Goal: Information Seeking & Learning: Learn about a topic

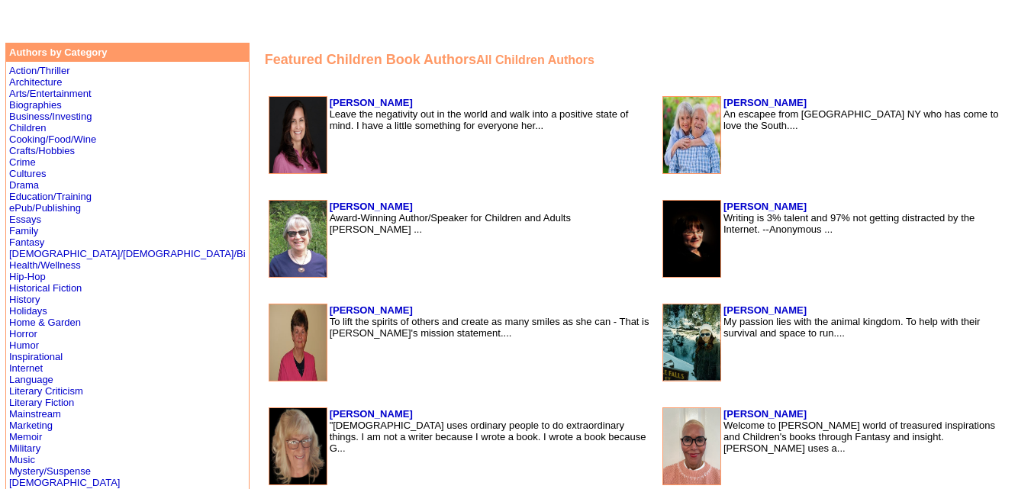
scroll to position [291, 0]
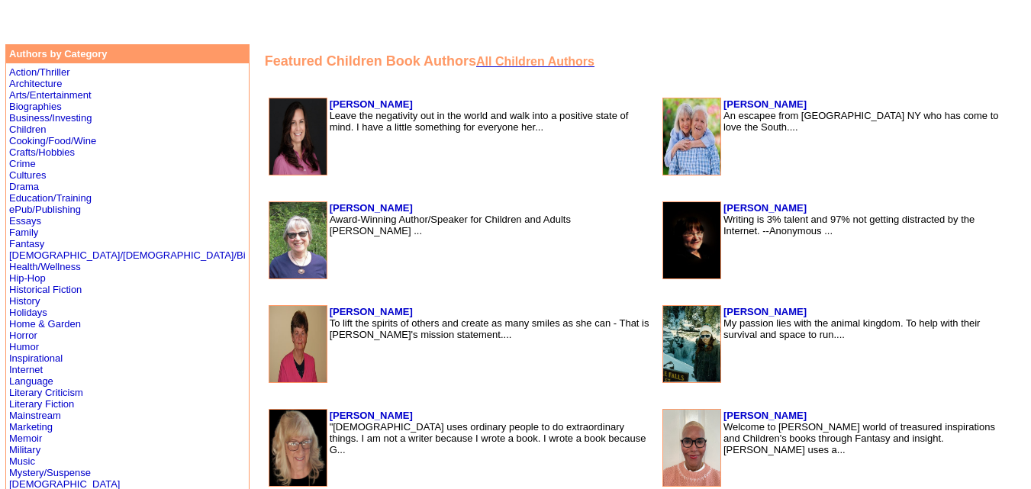
click at [511, 65] on font "All Children Authors" at bounding box center [535, 61] width 118 height 13
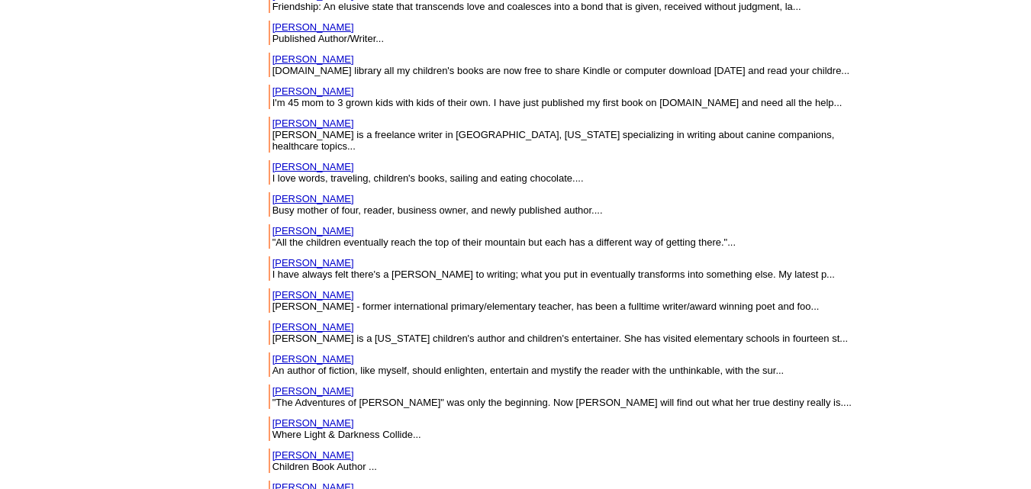
scroll to position [4852, 0]
click at [706, 448] on td "Butler-Thomas, Teresa Children Book Author ..." at bounding box center [567, 460] width 590 height 24
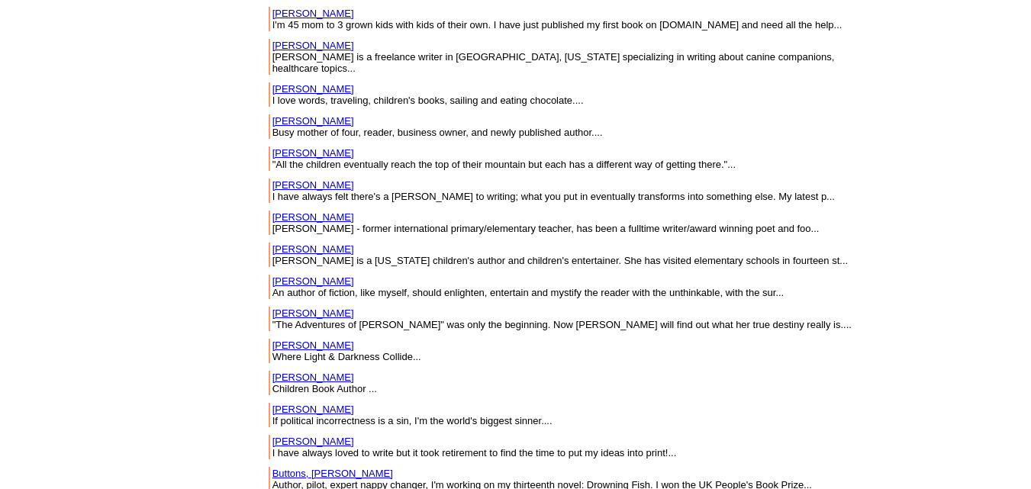
scroll to position [4929, 0]
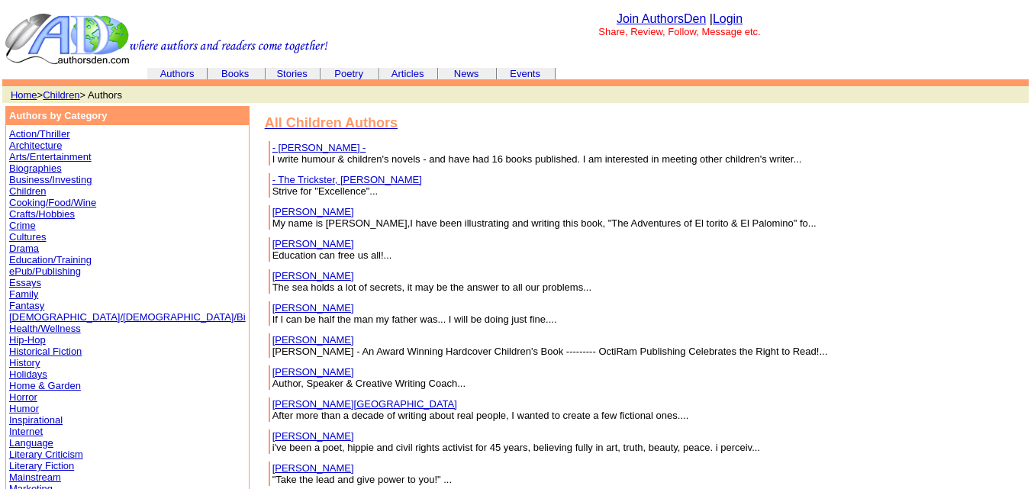
scroll to position [4929, 0]
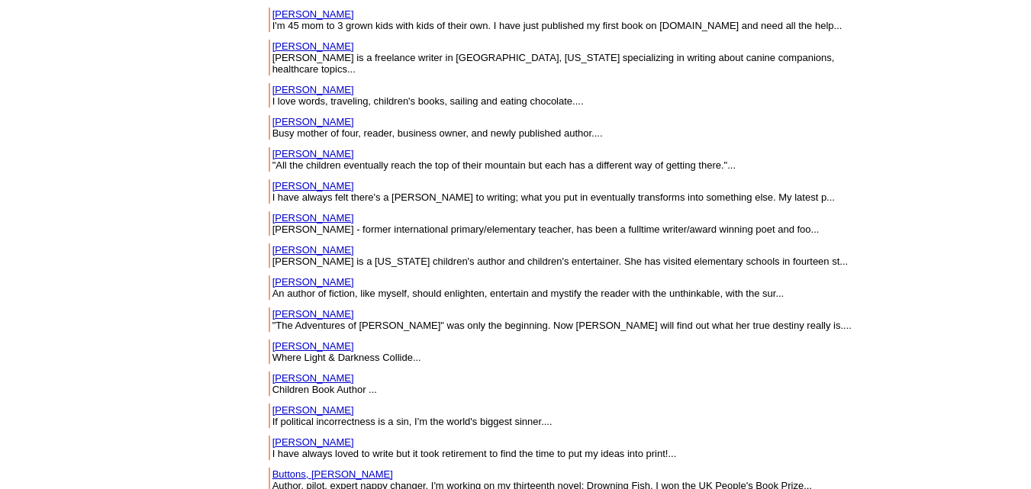
drag, startPoint x: 252, startPoint y: 311, endPoint x: 169, endPoint y: 311, distance: 82.4
copy link "[PERSON_NAME]"
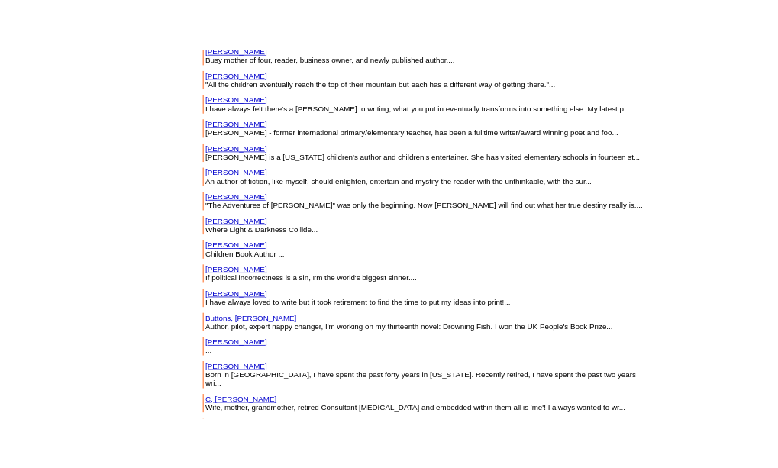
scroll to position [5061, 0]
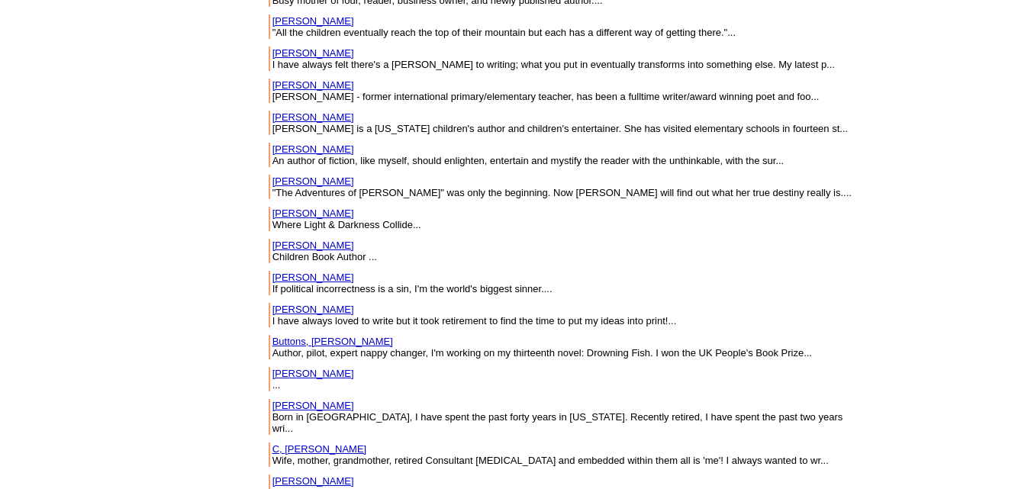
drag, startPoint x: 224, startPoint y: 213, endPoint x: 176, endPoint y: 139, distance: 88.3
copy tr "Cain, Betty"
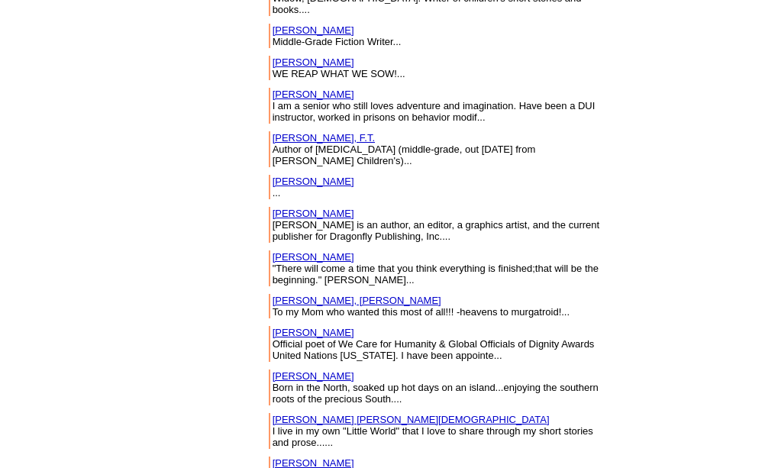
click at [329, 382] on font "Born in the North, soaked up hot days on an island...enjoying the southern root…" at bounding box center [435, 393] width 326 height 23
drag, startPoint x: 373, startPoint y: 105, endPoint x: 703, endPoint y: -49, distance: 363.7
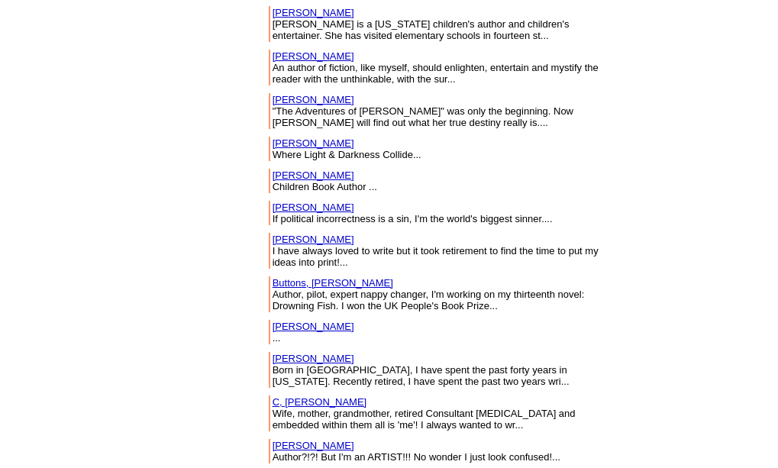
scroll to position [6163, 0]
drag, startPoint x: 219, startPoint y: 98, endPoint x: 169, endPoint y: 90, distance: 50.2
copy tbody "[PERSON_NAME]"
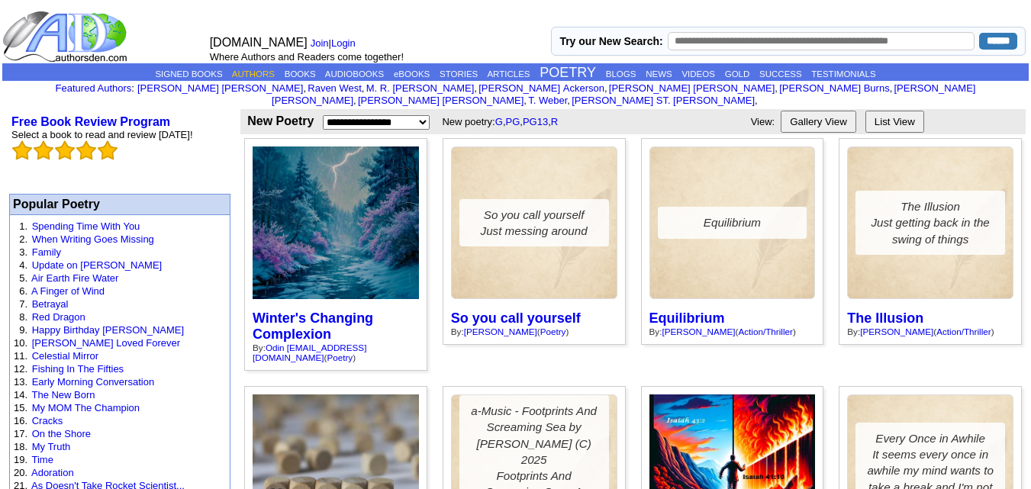
click at [240, 70] on link "AUTHORS" at bounding box center [253, 73] width 43 height 9
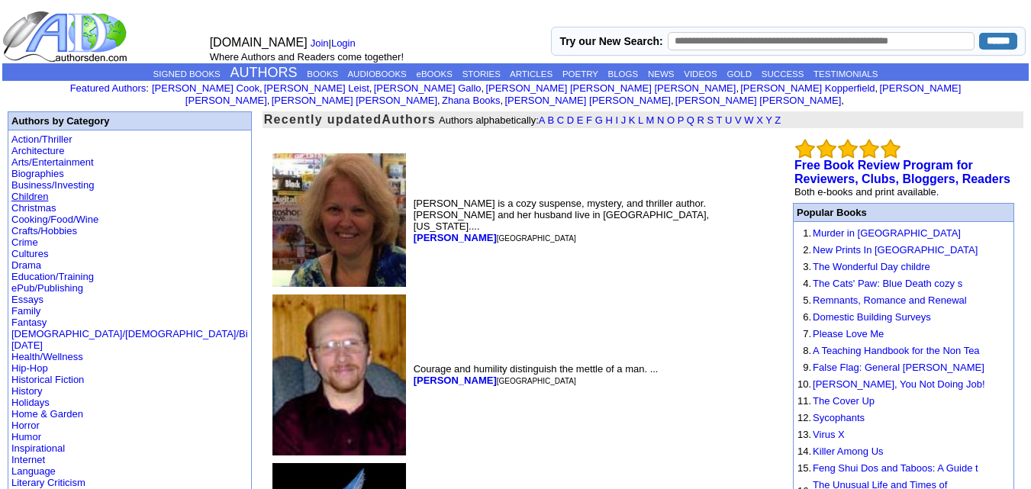
click at [36, 191] on link "Children" at bounding box center [29, 196] width 37 height 11
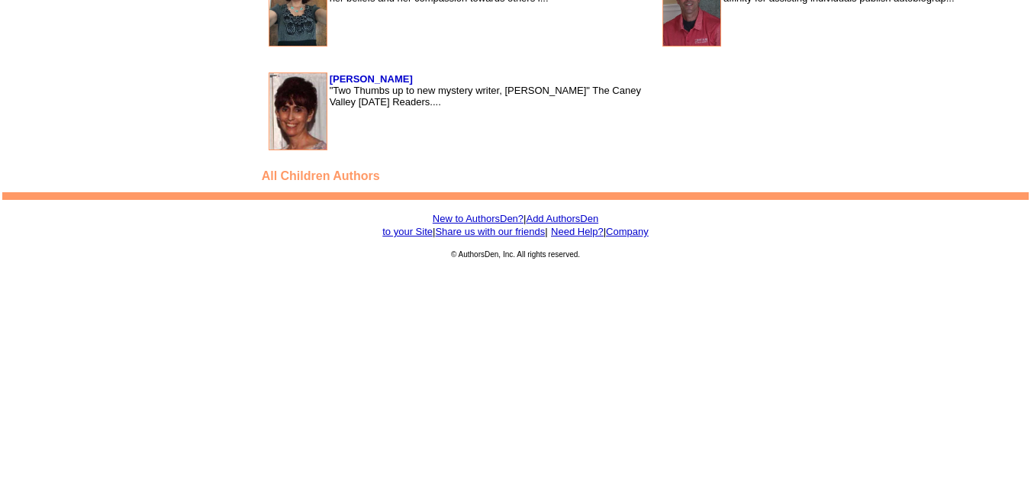
scroll to position [1511, 0]
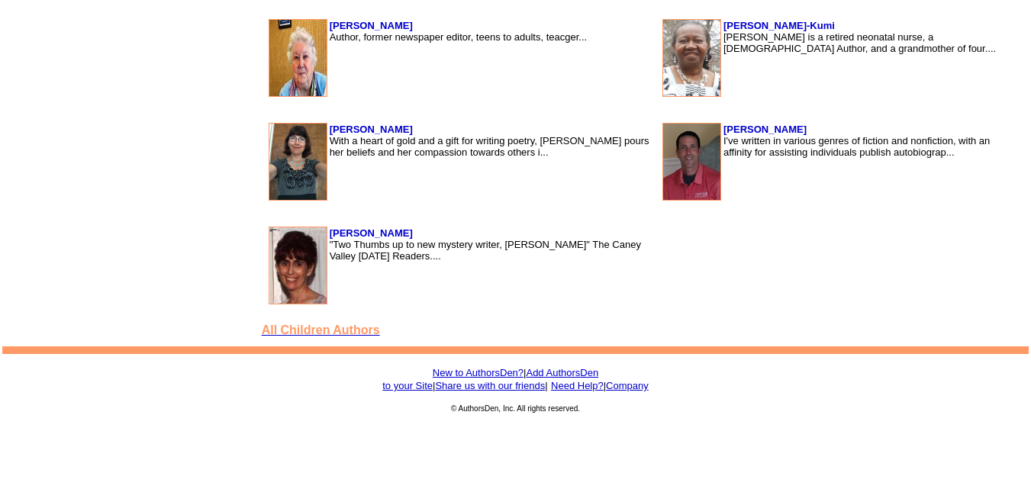
click at [262, 330] on font "All Children Authors" at bounding box center [321, 330] width 118 height 13
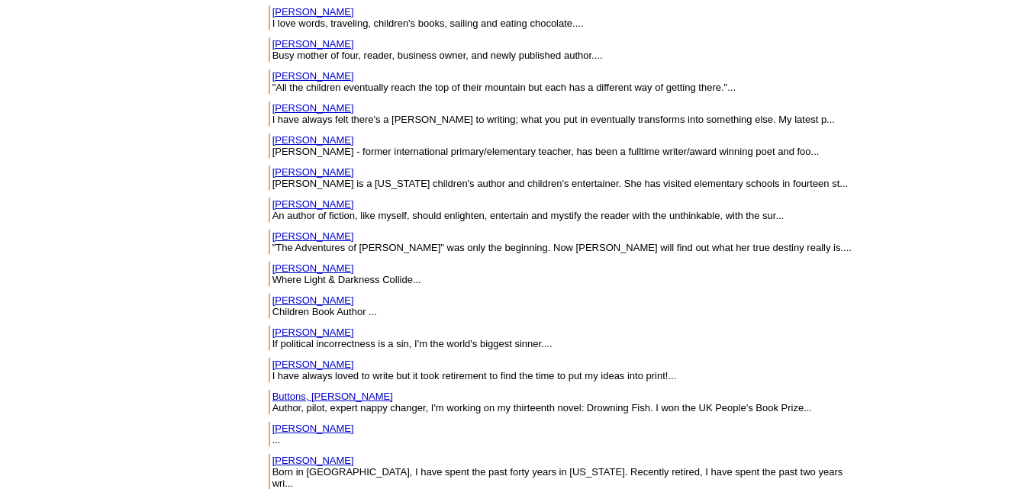
scroll to position [5007, 0]
drag, startPoint x: 231, startPoint y: 292, endPoint x: 263, endPoint y: 298, distance: 32.0
copy tbody "[PERSON_NAME]"
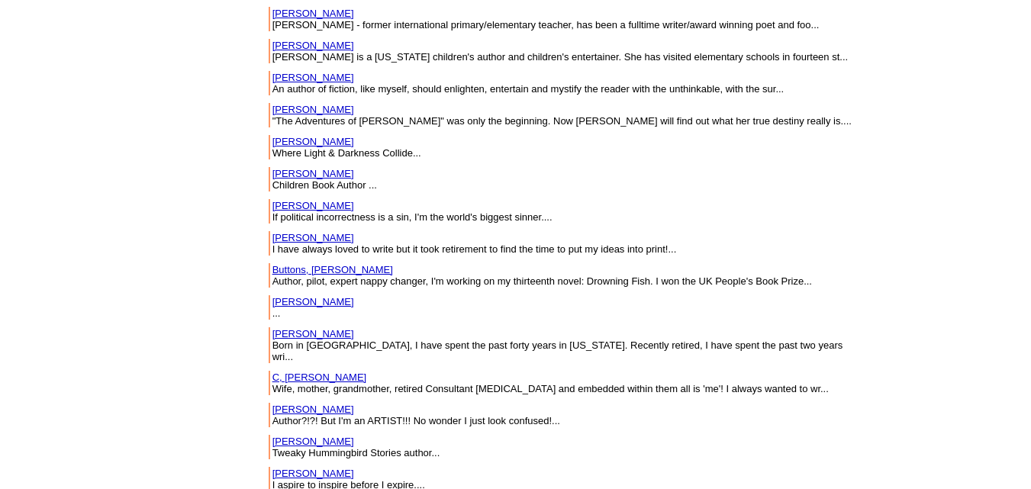
scroll to position [5134, 0]
drag, startPoint x: 269, startPoint y: 269, endPoint x: 169, endPoint y: 266, distance: 100.0
copy link "[PERSON_NAME] [PERSON_NAME]"
